Goal: Check status: Check status

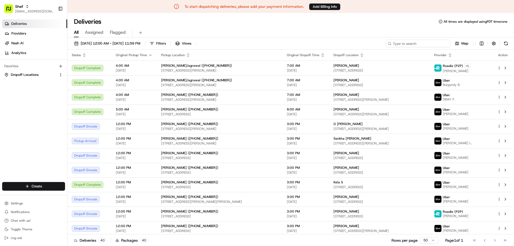
click at [422, 45] on input at bounding box center [418, 44] width 65 height 8
paste input "6XemEtCNE8T"
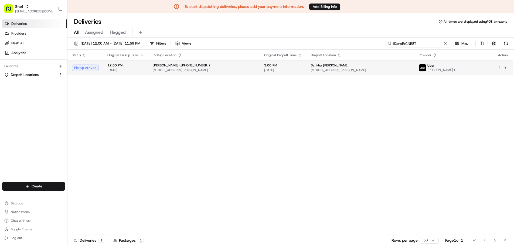
type input "6XemEtCNE8T"
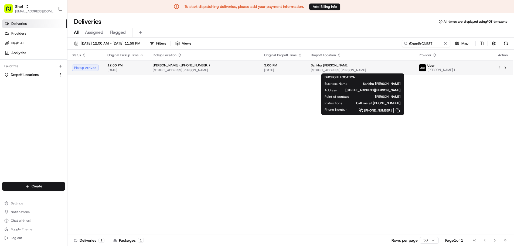
click at [336, 71] on span "[STREET_ADDRESS][PERSON_NAME]" at bounding box center [361, 70] width 100 height 4
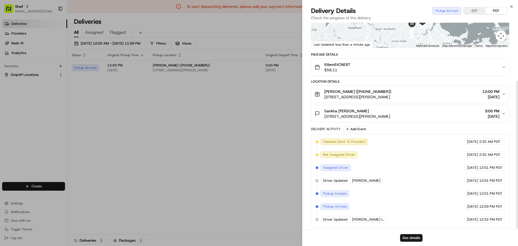
scroll to position [82, 0]
click at [393, 91] on div "[PERSON_NAME] ([PHONE_NUMBER]) [STREET_ADDRESS][PERSON_NAME] 12:00 PM [DATE]" at bounding box center [408, 93] width 187 height 11
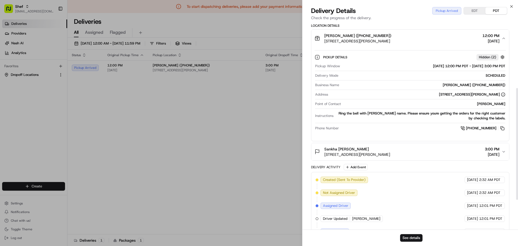
scroll to position [176, 0]
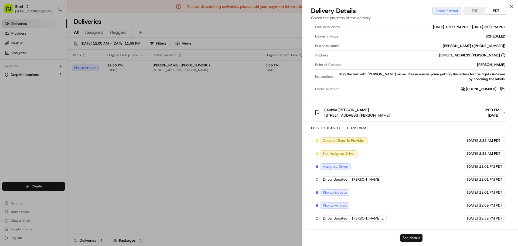
click at [405, 240] on button "See details" at bounding box center [411, 238] width 22 height 8
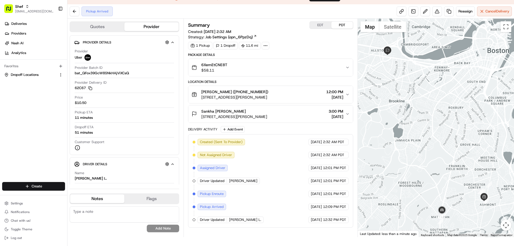
scroll to position [13, 0]
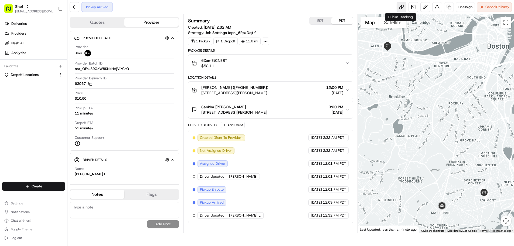
click at [400, 11] on link at bounding box center [402, 7] width 10 height 10
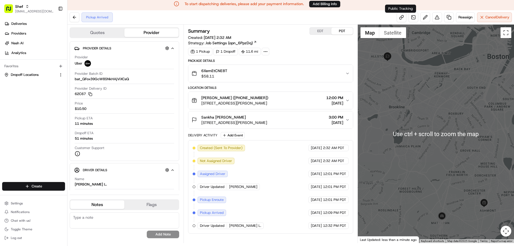
scroll to position [0, 0]
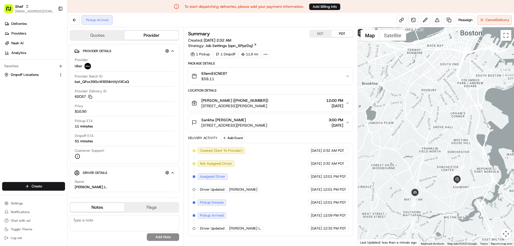
drag, startPoint x: 462, startPoint y: 202, endPoint x: 435, endPoint y: 176, distance: 38.2
click at [435, 176] on div at bounding box center [436, 136] width 156 height 218
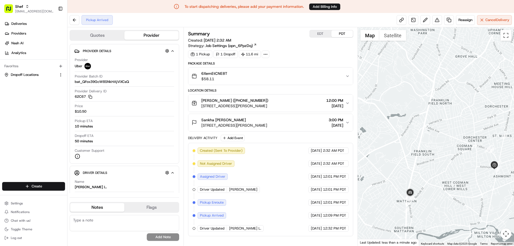
drag, startPoint x: 466, startPoint y: 186, endPoint x: 469, endPoint y: 178, distance: 8.1
click at [469, 178] on div at bounding box center [436, 136] width 156 height 218
